Goal: Transaction & Acquisition: Obtain resource

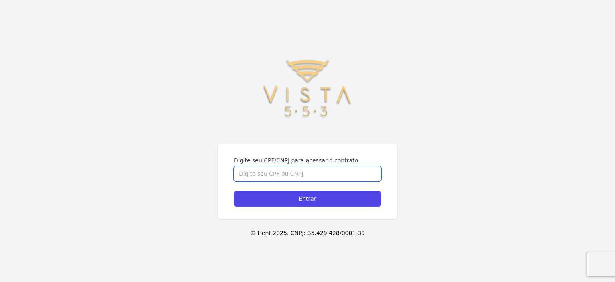
click at [258, 130] on div "Digite seu CPF/CNPJ para acessar o contrato Entrar © Hent 2025. CNPJ: 35.429.42…" at bounding box center [307, 141] width 615 height 282
type input "35823819862"
click at [234, 191] on input "Entrar" at bounding box center [307, 199] width 147 height 16
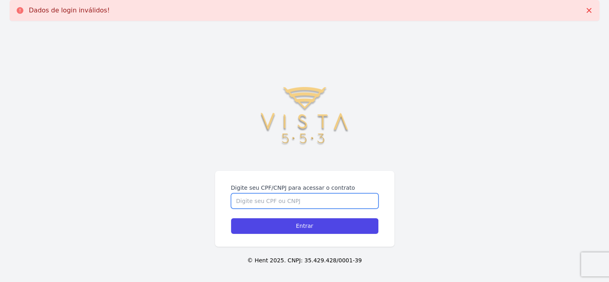
click at [260, 202] on input "Digite seu CPF/CNPJ para acessar o contrato" at bounding box center [304, 200] width 147 height 15
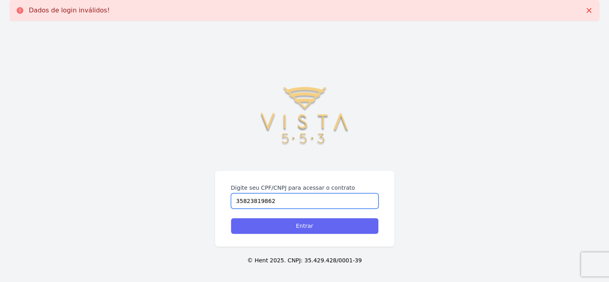
type input "35823819862"
click at [274, 225] on input "Entrar" at bounding box center [304, 226] width 147 height 16
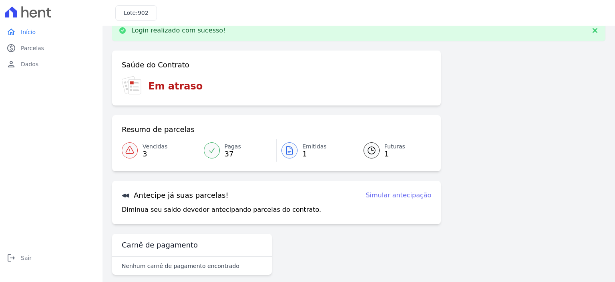
scroll to position [24, 0]
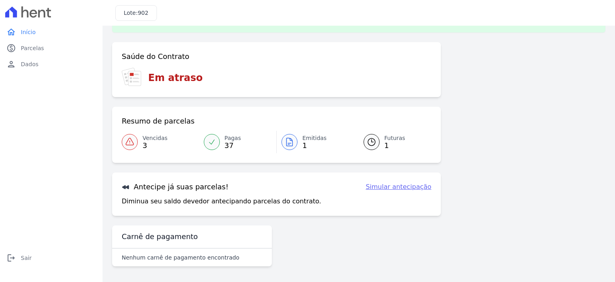
click at [138, 142] on link "Vencidas 3" at bounding box center [160, 142] width 77 height 22
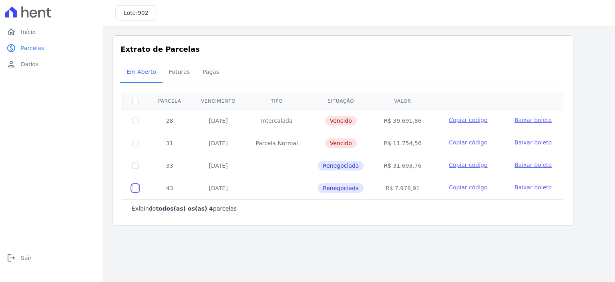
click at [135, 188] on input "checkbox" at bounding box center [135, 188] width 6 height 6
checkbox input "true"
click at [526, 186] on span "Baixar boleto" at bounding box center [533, 187] width 37 height 6
